Goal: Information Seeking & Learning: Learn about a topic

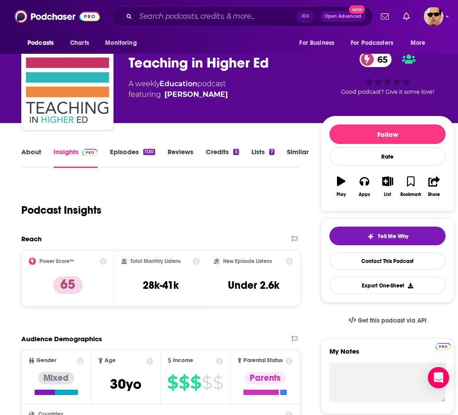
scroll to position [21, 0]
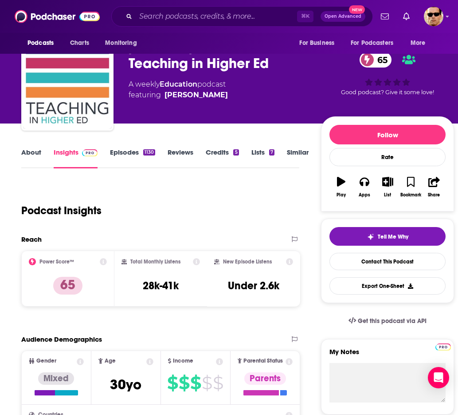
drag, startPoint x: 124, startPoint y: 141, endPoint x: 126, endPoint y: 152, distance: 11.8
click at [126, 152] on link "Episodes 1130" at bounding box center [132, 158] width 45 height 20
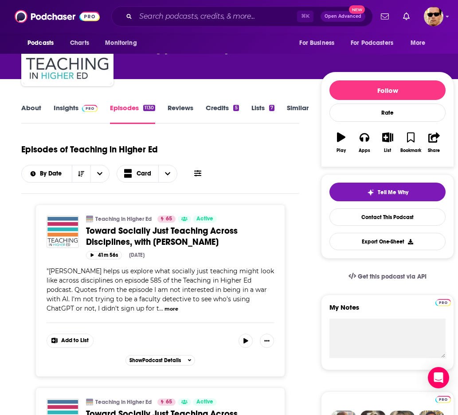
scroll to position [75, 0]
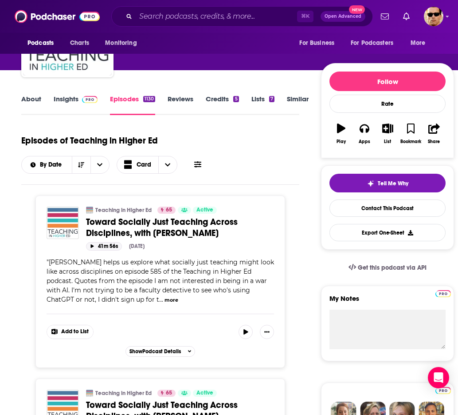
click at [111, 244] on button "41m 56s" at bounding box center [104, 246] width 36 height 8
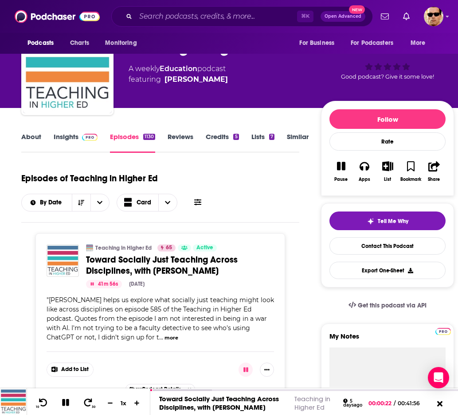
scroll to position [36, 0]
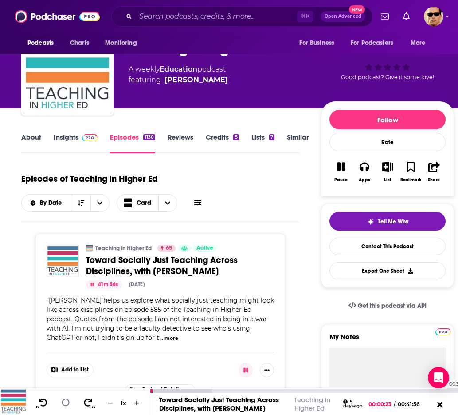
click at [441, 390] on div "10 30 1 x 00:39:32 Toward Socially Just Teaching Across Disciplines, with [PERS…" at bounding box center [229, 401] width 458 height 27
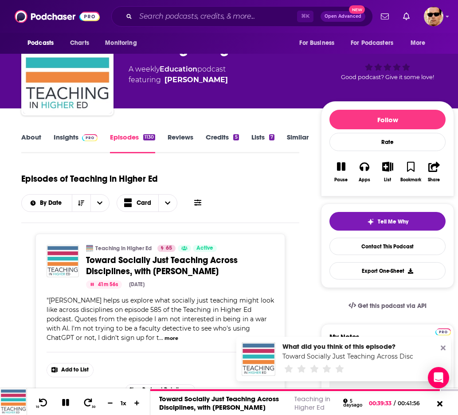
click at [442, 348] on icon at bounding box center [443, 347] width 5 height 7
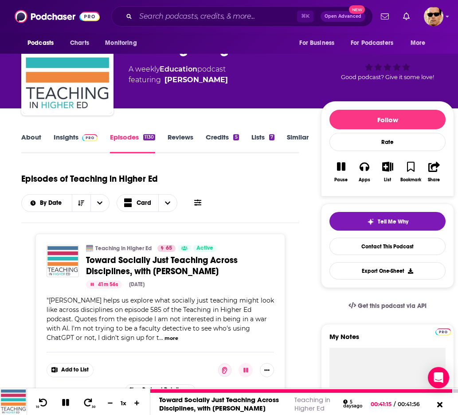
click at [41, 408] on div "10 30 1 x" at bounding box center [89, 401] width 124 height 27
click at [41, 403] on icon at bounding box center [43, 402] width 11 height 9
click at [40, 399] on icon at bounding box center [43, 402] width 9 height 8
click at [63, 406] on icon at bounding box center [65, 402] width 10 height 8
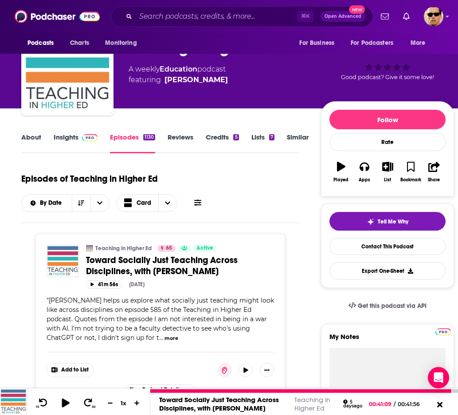
click at [64, 399] on icon at bounding box center [66, 402] width 8 height 9
click at [65, 403] on icon at bounding box center [66, 402] width 10 height 8
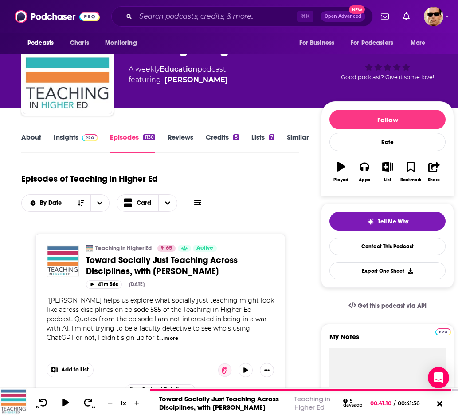
click at [64, 144] on link "Insights" at bounding box center [76, 143] width 44 height 20
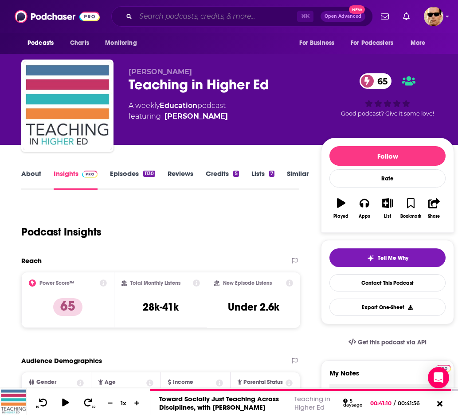
click at [205, 18] on input "Search podcasts, credits, & more..." at bounding box center [217, 16] width 162 height 14
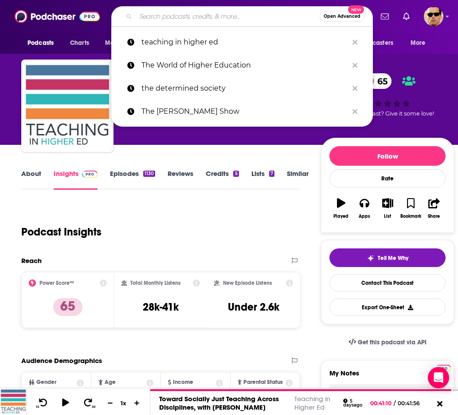
paste input "The Higher Ed Spotlight"
type input "The Higher Ed Spotlight"
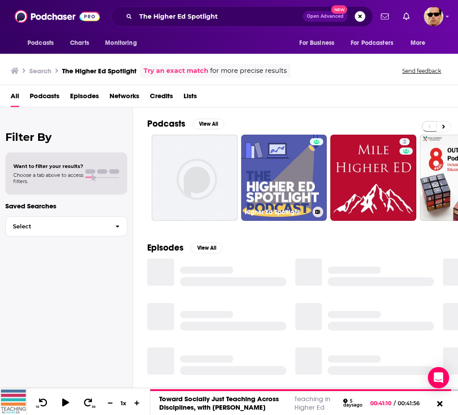
click at [274, 166] on link "Higher Ed Spotlight" at bounding box center [284, 177] width 86 height 86
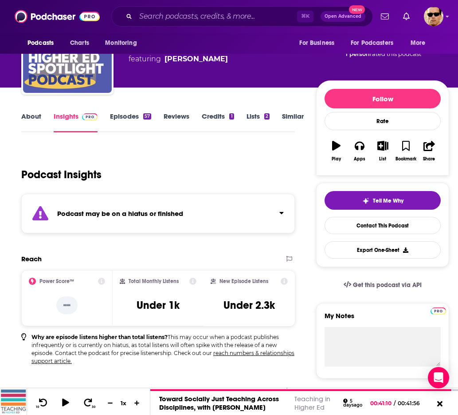
scroll to position [60, 0]
